Goal: Transaction & Acquisition: Purchase product/service

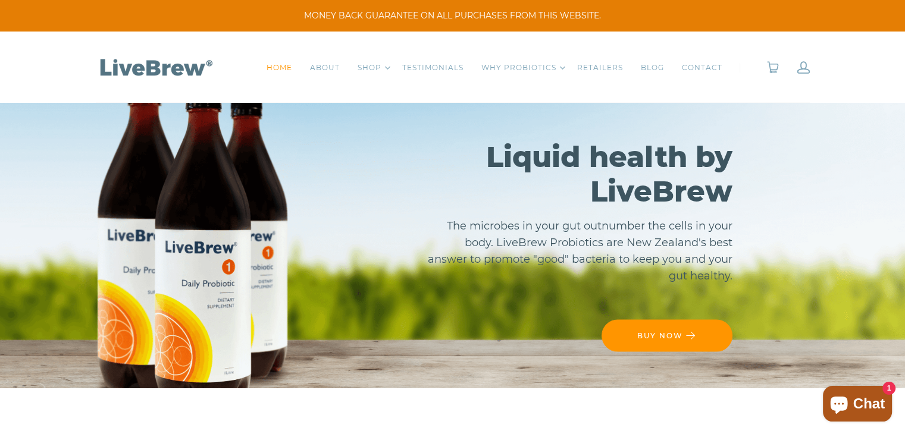
click at [633, 335] on link "BUY NOW" at bounding box center [667, 336] width 131 height 32
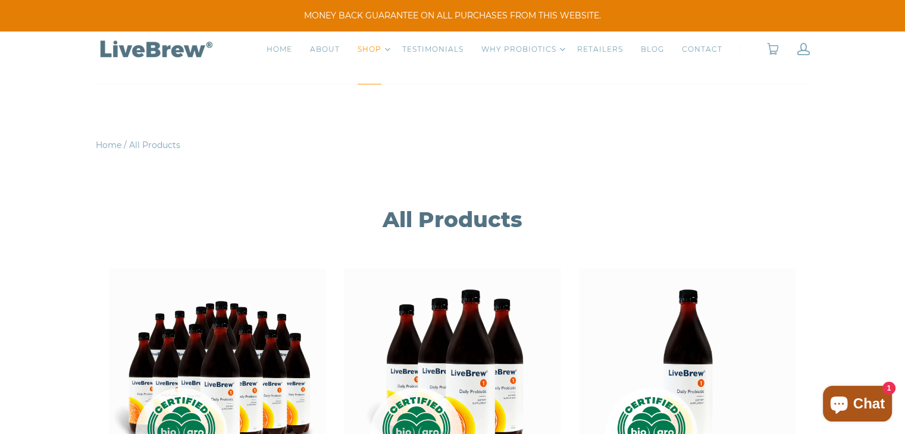
scroll to position [238, 0]
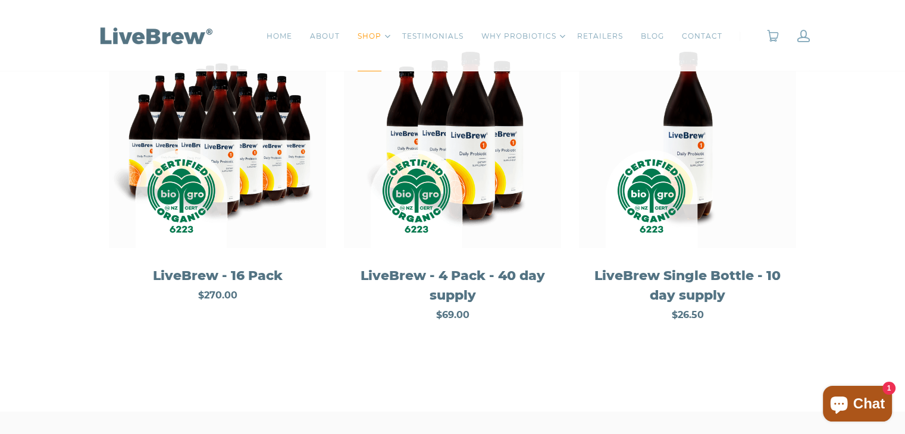
click at [452, 179] on img at bounding box center [452, 139] width 217 height 217
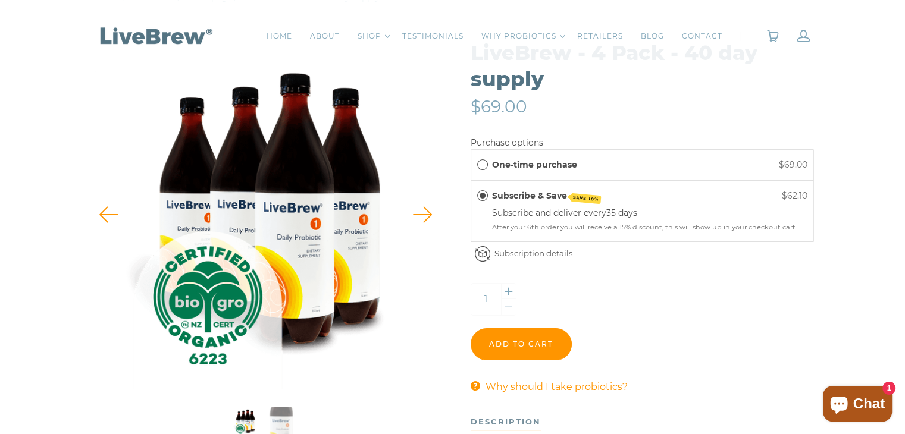
scroll to position [179, 0]
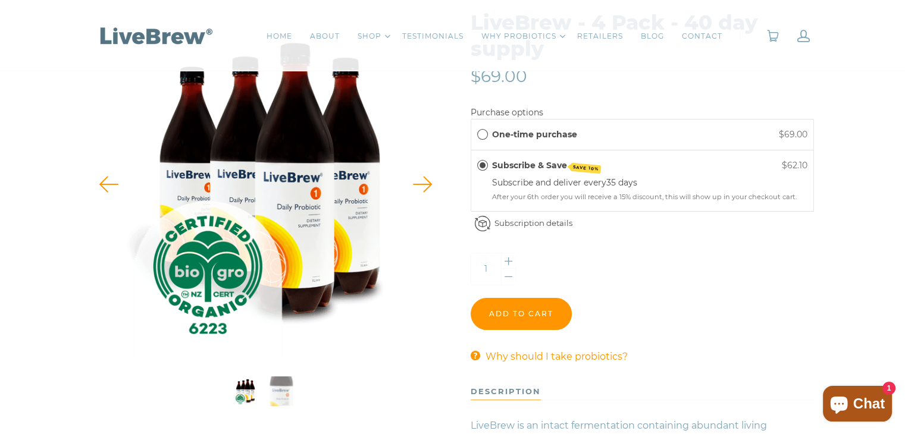
click at [481, 134] on span "One-time purchase" at bounding box center [482, 134] width 11 height 11
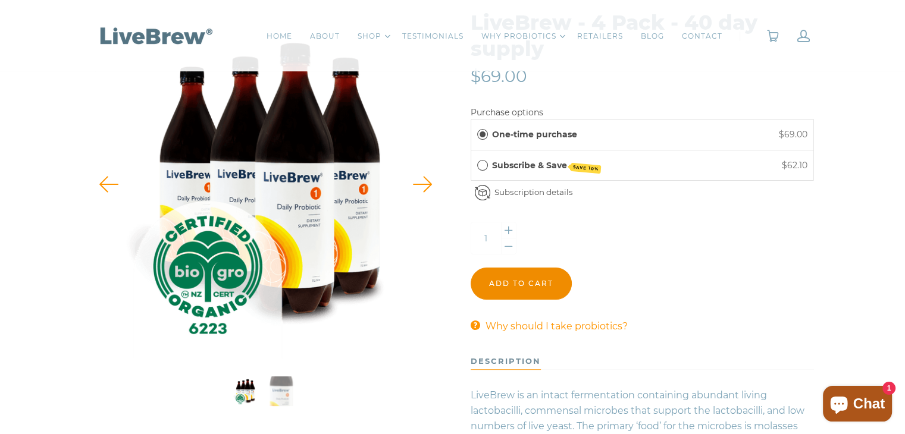
click at [512, 285] on input "Add to cart" at bounding box center [521, 284] width 101 height 32
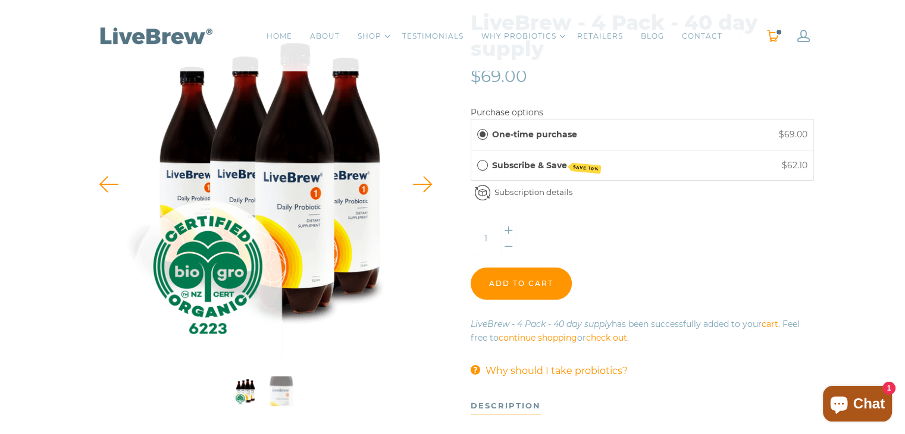
click at [776, 34] on span "0" at bounding box center [778, 32] width 7 height 7
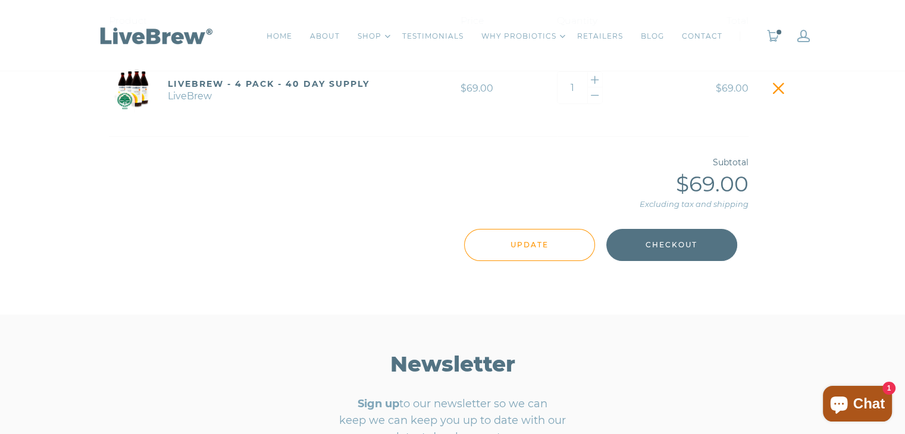
scroll to position [298, 0]
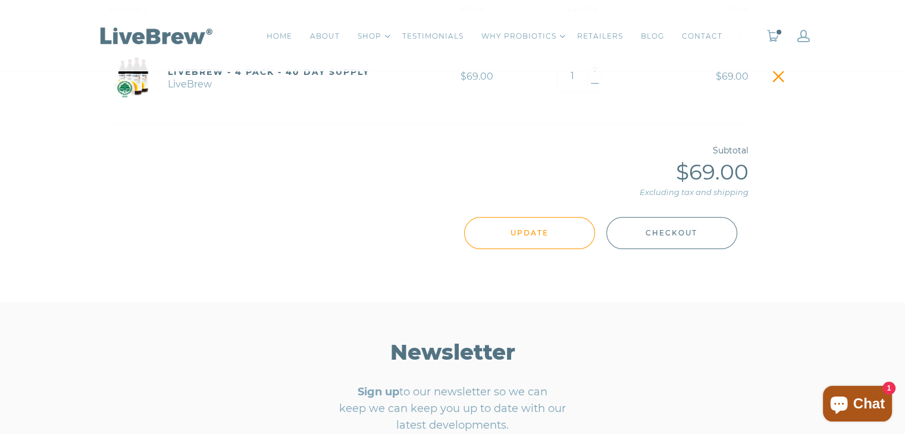
click at [674, 230] on span "Checkout" at bounding box center [672, 233] width 52 height 13
